Goal: Information Seeking & Learning: Learn about a topic

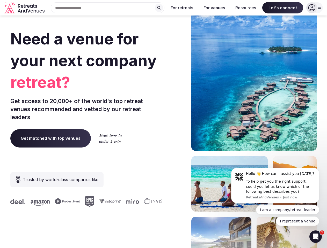
click at [163, 124] on div "Need a venue for your next company retreat? Get access to 20,000+ of the world'…" at bounding box center [163, 155] width 306 height 312
click at [108, 8] on div "Search Popular Destinations [GEOGRAPHIC_DATA], [GEOGRAPHIC_DATA] [GEOGRAPHIC_DA…" at bounding box center [106, 7] width 118 height 11
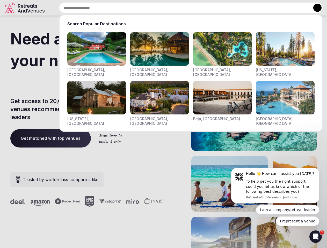
click at [159, 8] on input "text" at bounding box center [190, 7] width 263 height 11
click at [182, 8] on input "text" at bounding box center [190, 7] width 263 height 11
click at [214, 8] on input "text" at bounding box center [190, 7] width 263 height 11
click at [245, 8] on input "text" at bounding box center [190, 7] width 263 height 11
click at [282, 8] on input "text" at bounding box center [190, 7] width 263 height 11
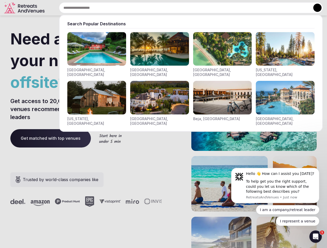
click at [314, 8] on button at bounding box center [317, 8] width 8 height 8
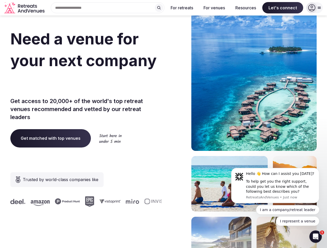
click at [275, 186] on div "To help get you the right support, could you let us know which of the following…" at bounding box center [280, 186] width 69 height 15
